Goal: Task Accomplishment & Management: Manage account settings

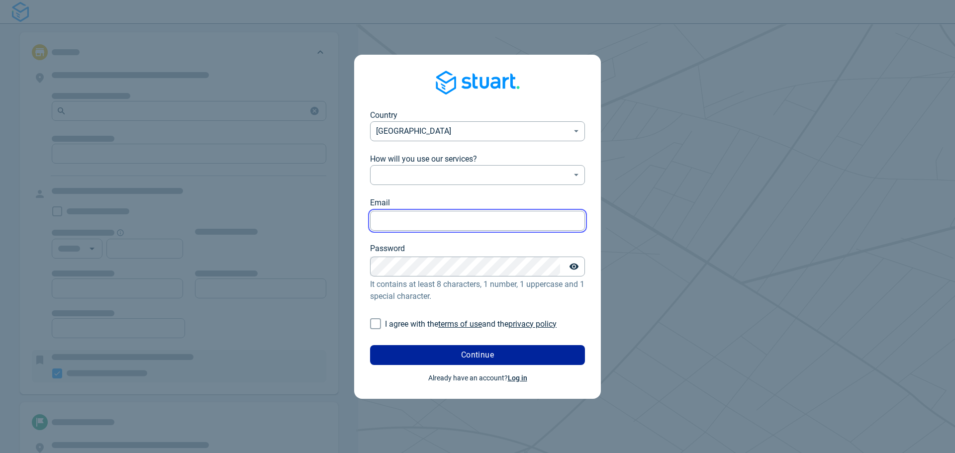
type input "[PERSON_NAME][EMAIL_ADDRESS][DOMAIN_NAME]"
click at [520, 379] on link "Log in" at bounding box center [517, 378] width 19 height 8
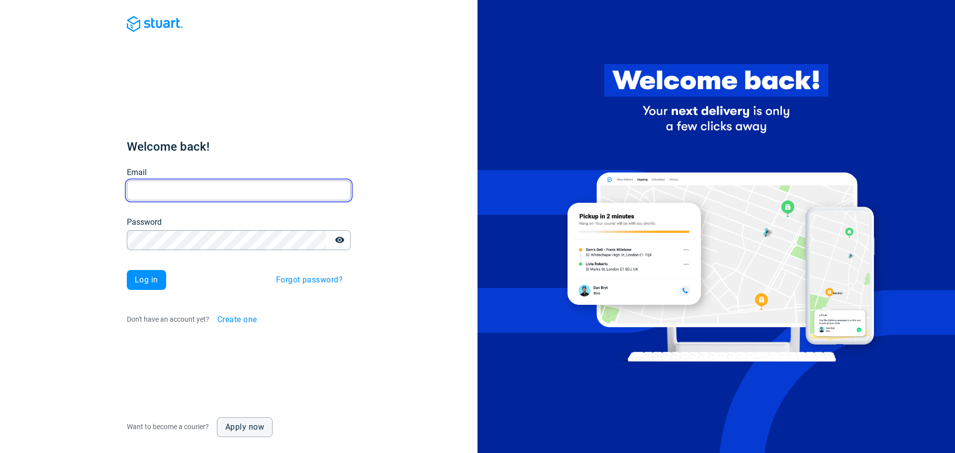
type input "[PERSON_NAME][EMAIL_ADDRESS][DOMAIN_NAME]"
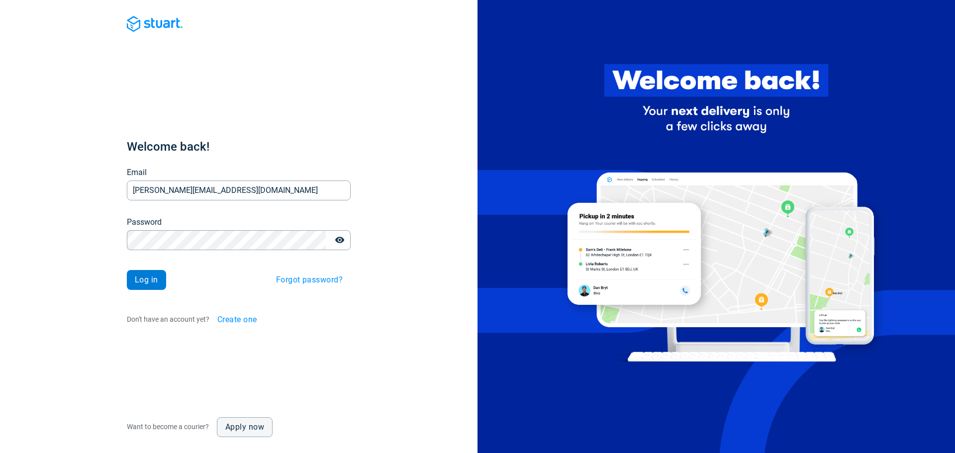
click at [152, 276] on span "Log in" at bounding box center [146, 280] width 23 height 8
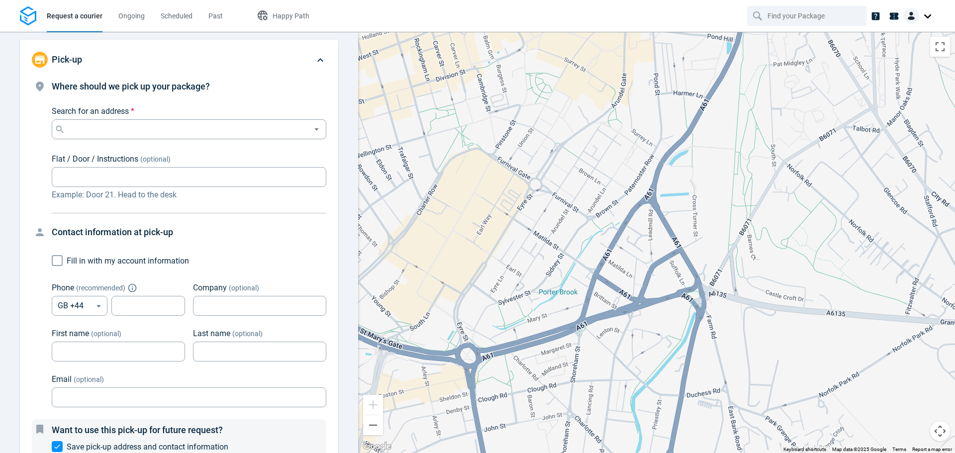
click at [914, 20] on img at bounding box center [912, 16] width 16 height 16
click at [894, 58] on span "Settings" at bounding box center [893, 61] width 25 height 10
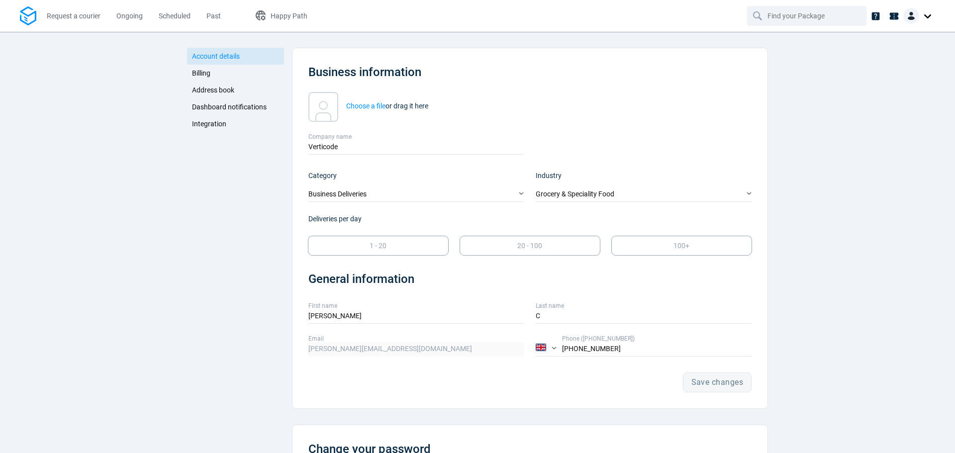
click at [205, 123] on span "Integration" at bounding box center [209, 124] width 34 height 8
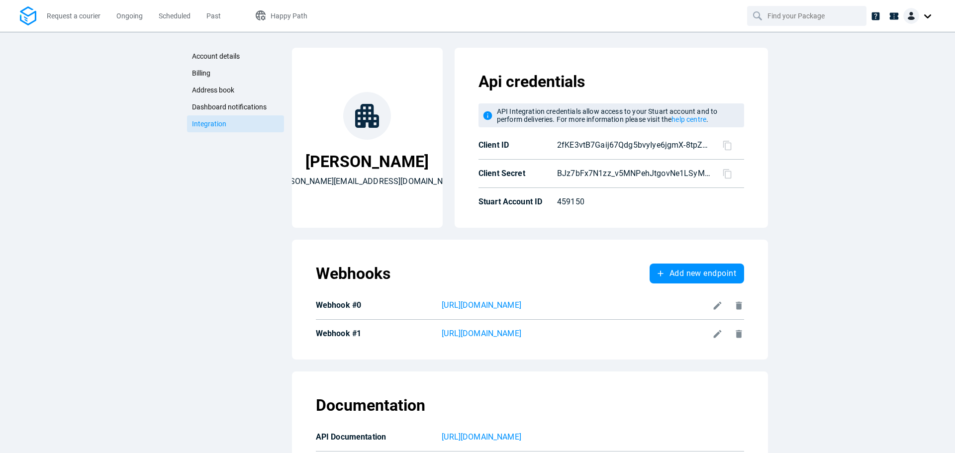
click at [722, 144] on icon at bounding box center [727, 145] width 10 height 10
click at [725, 177] on icon at bounding box center [727, 174] width 10 height 10
click at [578, 206] on p "459150" at bounding box center [628, 202] width 142 height 12
copy p "459150"
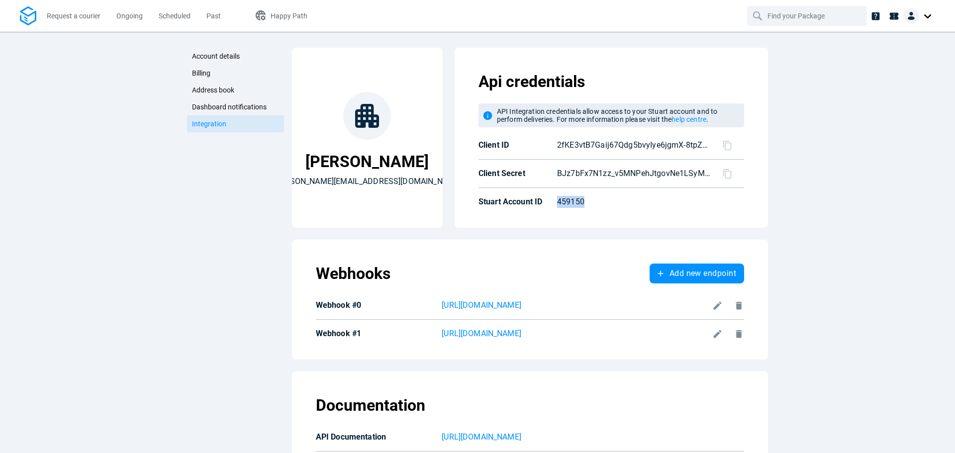
click at [820, 342] on div "Account details Billing Address book Dashboard notifications Integration Accoun…" at bounding box center [477, 242] width 955 height 421
click at [711, 306] on div at bounding box center [727, 304] width 36 height 14
click at [715, 307] on icon at bounding box center [718, 306] width 10 height 10
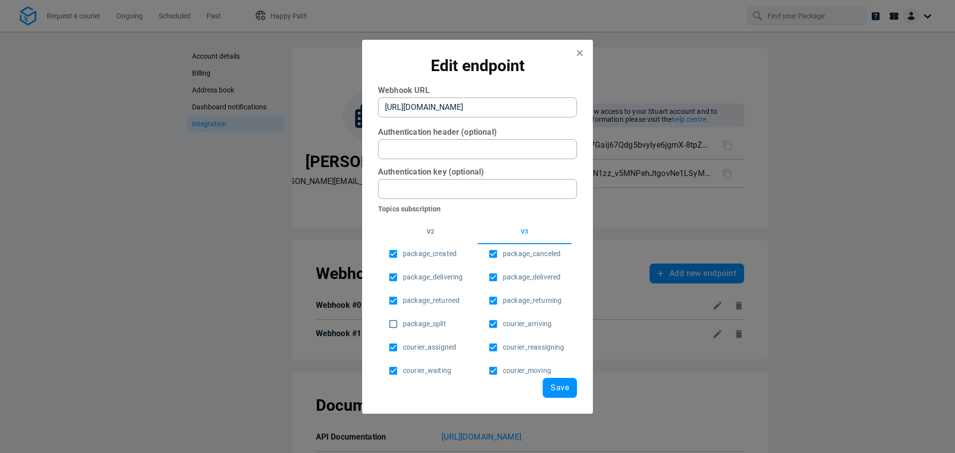
drag, startPoint x: 435, startPoint y: 230, endPoint x: 454, endPoint y: 230, distance: 19.4
click at [435, 230] on button "v2" at bounding box center [431, 232] width 94 height 24
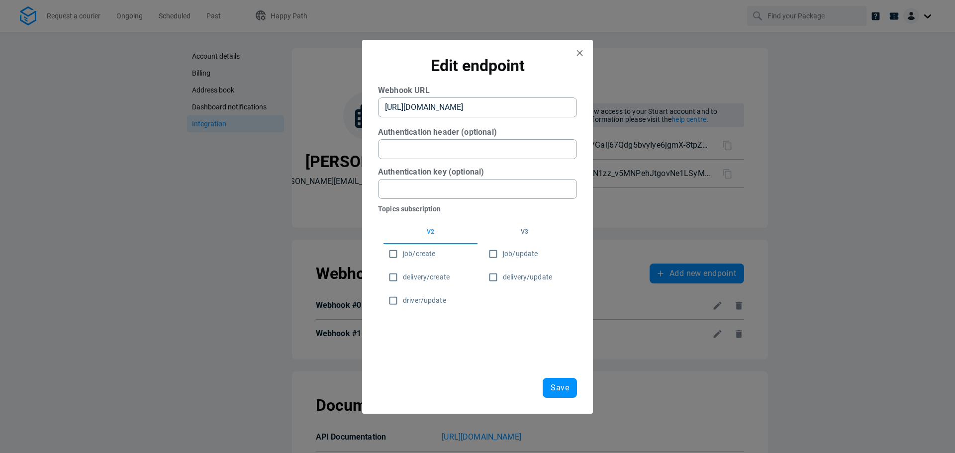
click at [512, 229] on button "v3" at bounding box center [525, 232] width 94 height 24
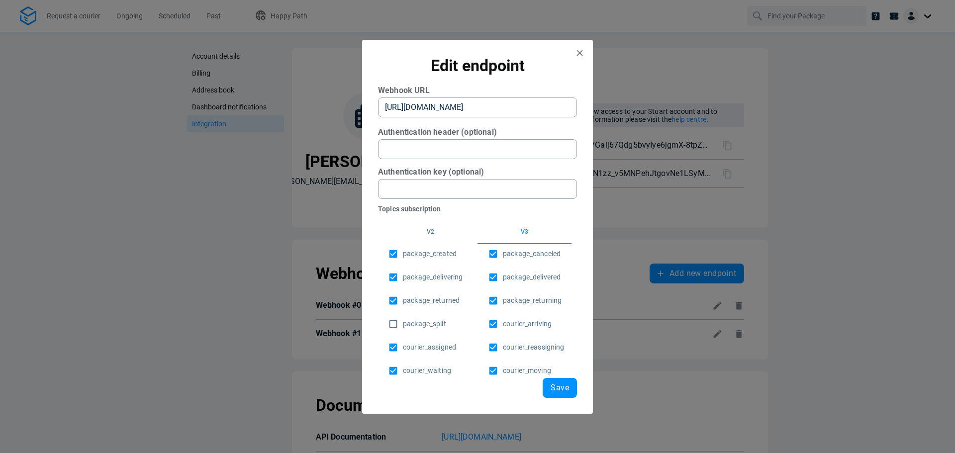
click at [857, 88] on div at bounding box center [477, 226] width 955 height 453
